Goal: Task Accomplishment & Management: Use online tool/utility

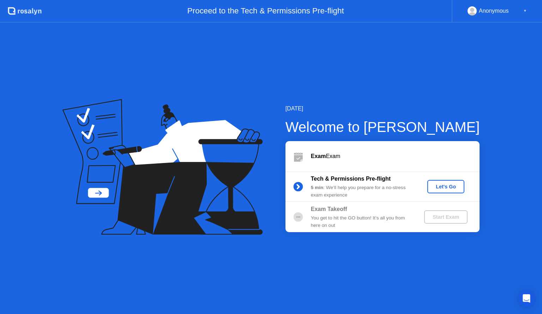
click at [450, 186] on div "Let's Go" at bounding box center [445, 187] width 31 height 6
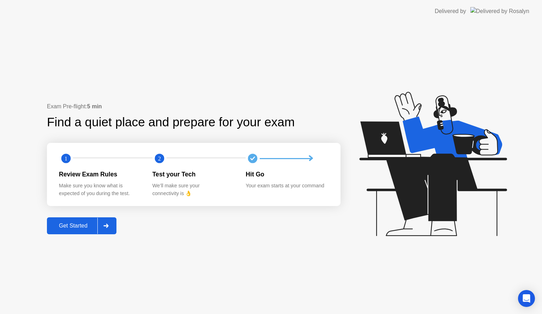
click at [84, 228] on div "Get Started" at bounding box center [73, 226] width 48 height 6
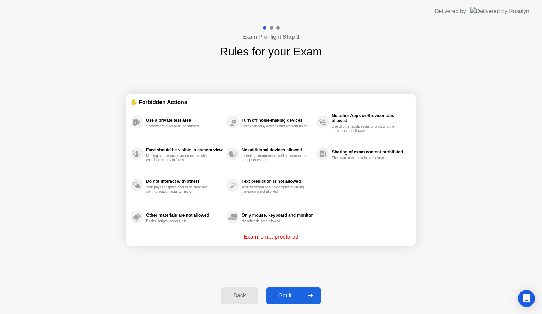
click at [285, 297] on div "Got it" at bounding box center [285, 296] width 33 height 6
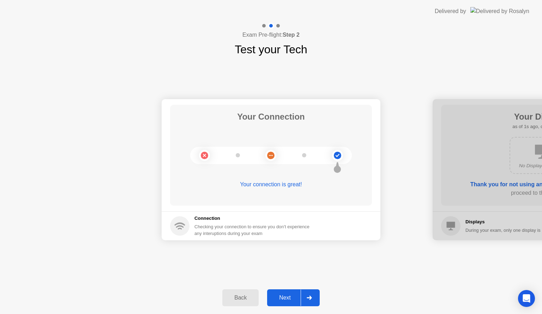
click at [285, 297] on div "Next" at bounding box center [284, 298] width 31 height 6
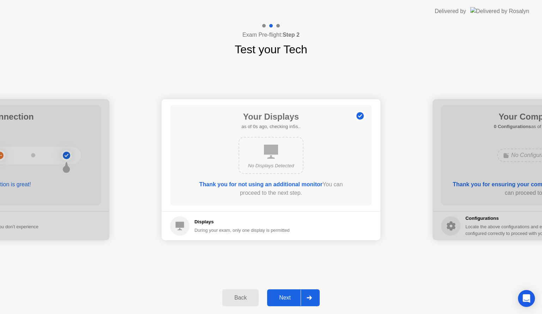
click at [285, 297] on div "Next" at bounding box center [284, 298] width 31 height 6
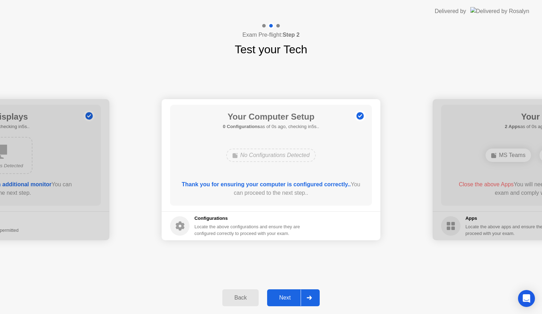
click at [285, 297] on div "Next" at bounding box center [284, 298] width 31 height 6
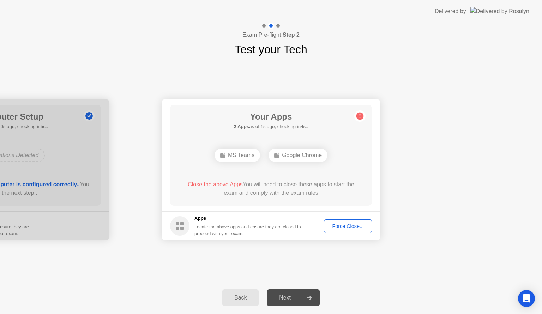
click at [285, 297] on div "Next" at bounding box center [284, 298] width 31 height 6
click at [342, 228] on div "Force Close..." at bounding box center [348, 226] width 43 height 6
click at [346, 229] on div "Force Close..." at bounding box center [348, 226] width 43 height 6
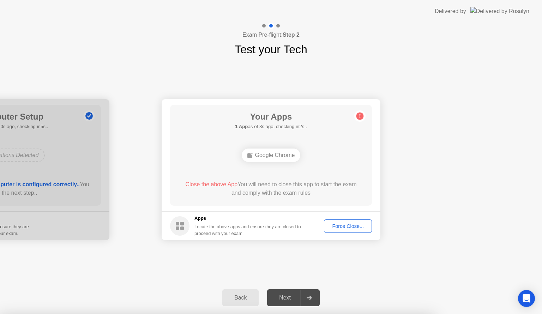
click at [341, 227] on div "Force Close..." at bounding box center [348, 226] width 43 height 6
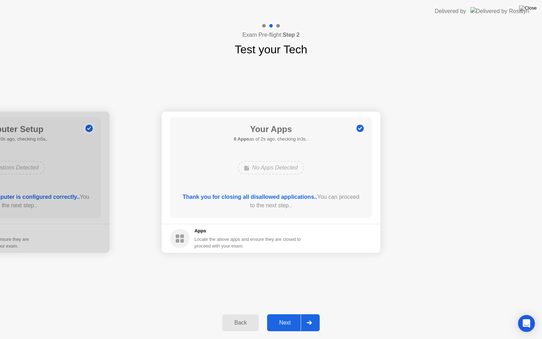
click at [286, 314] on div "Next" at bounding box center [284, 322] width 31 height 6
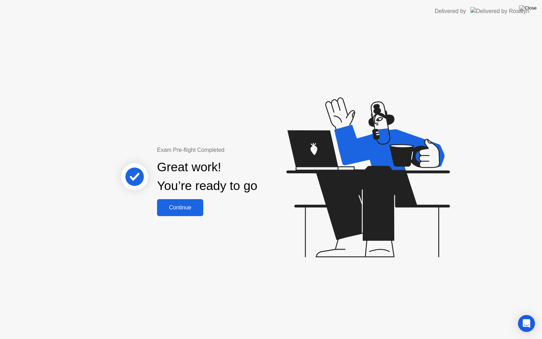
click at [184, 208] on div "Continue" at bounding box center [180, 207] width 42 height 6
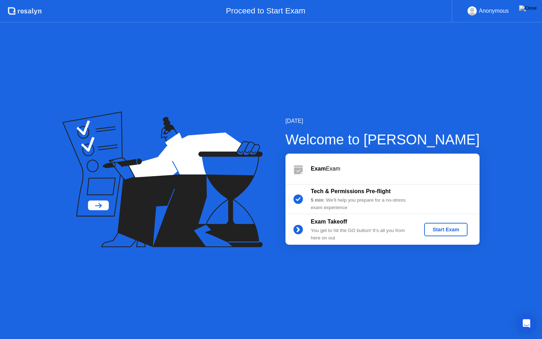
click at [447, 230] on div "Start Exam" at bounding box center [446, 230] width 38 height 6
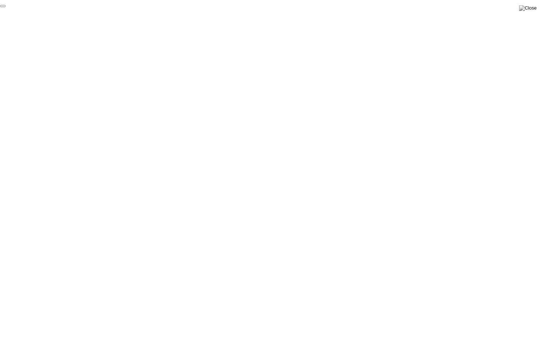
click div "End Proctoring Session"
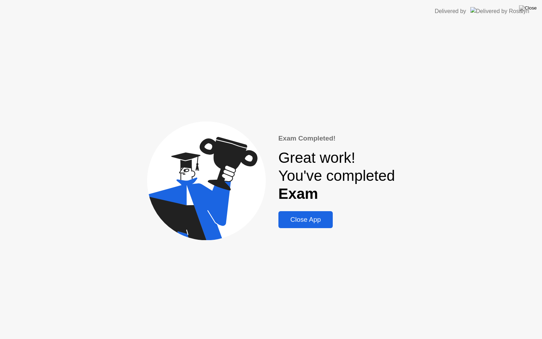
click at [301, 219] on div "Close App" at bounding box center [306, 220] width 50 height 8
